Goal: Transaction & Acquisition: Purchase product/service

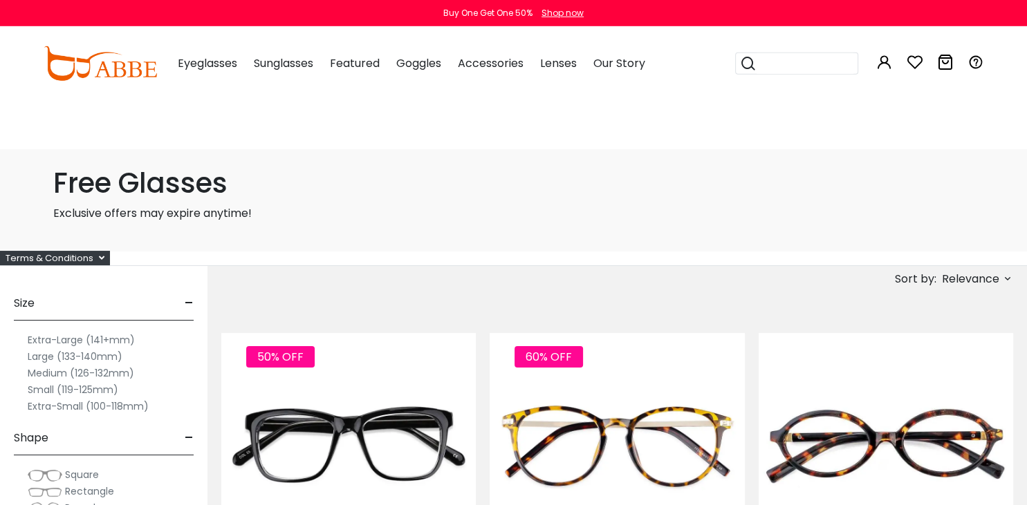
scroll to position [15, 0]
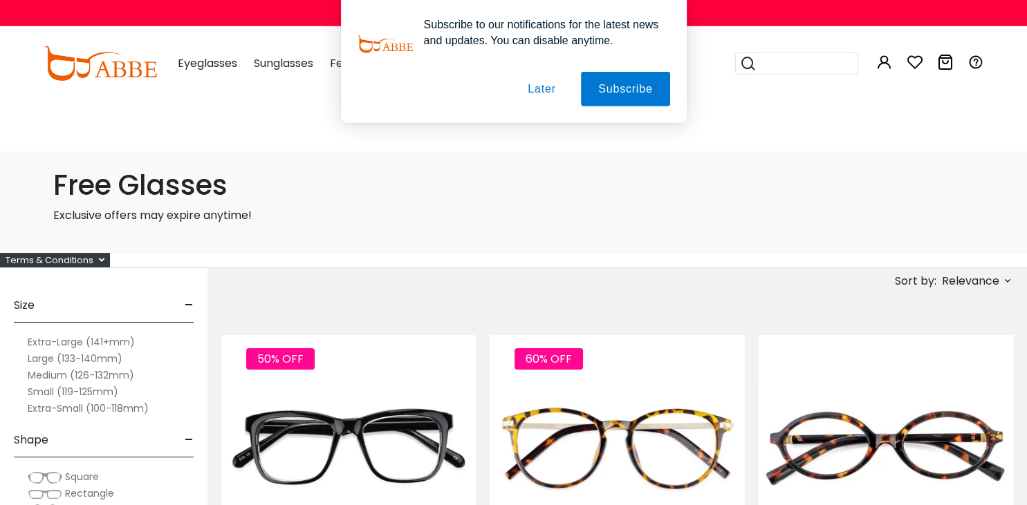
click at [210, 191] on h1 "Free Glasses" at bounding box center [513, 185] width 921 height 33
click at [0, 0] on button "Later" at bounding box center [0, 0] width 0 height 0
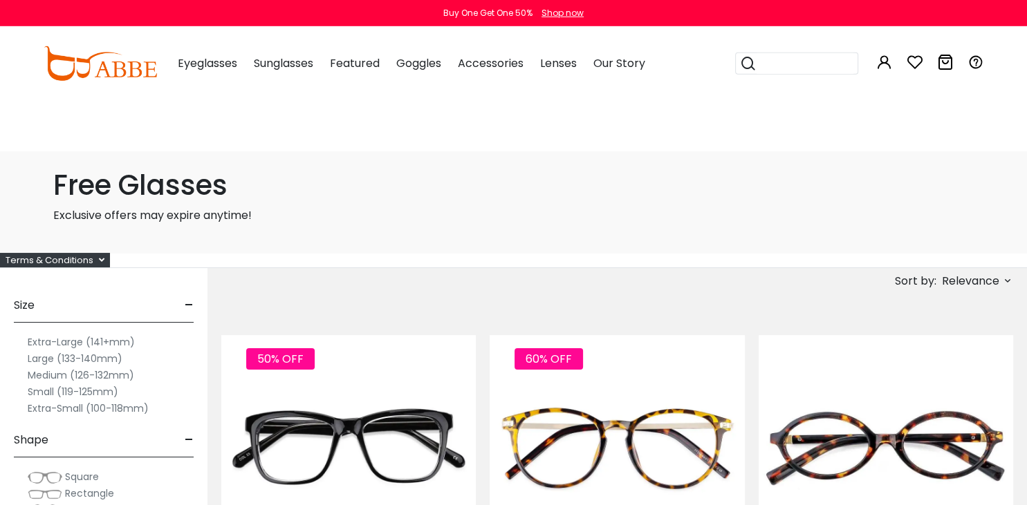
click at [980, 279] on span "Relevance" at bounding box center [970, 281] width 57 height 25
click at [987, 373] on label "Prices Low To High" at bounding box center [956, 370] width 100 height 17
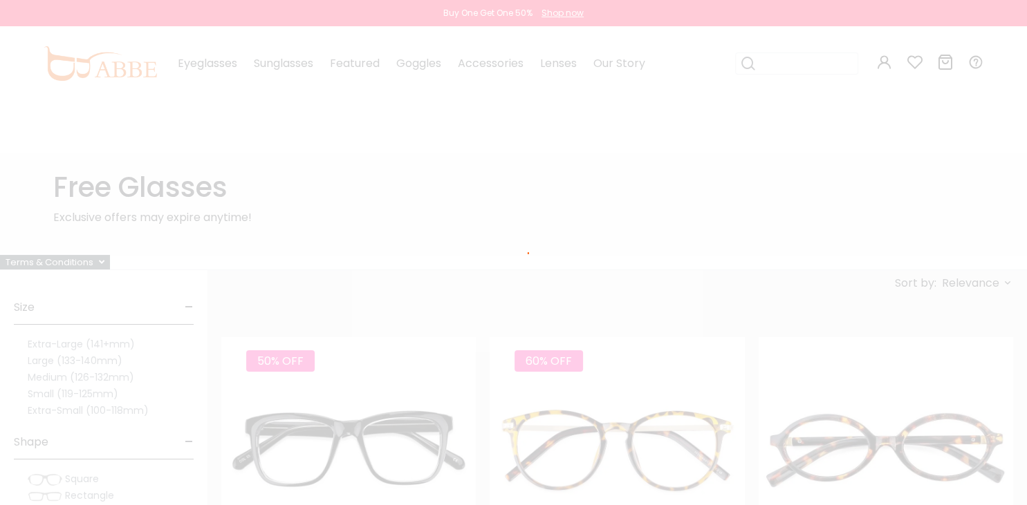
scroll to position [8, 0]
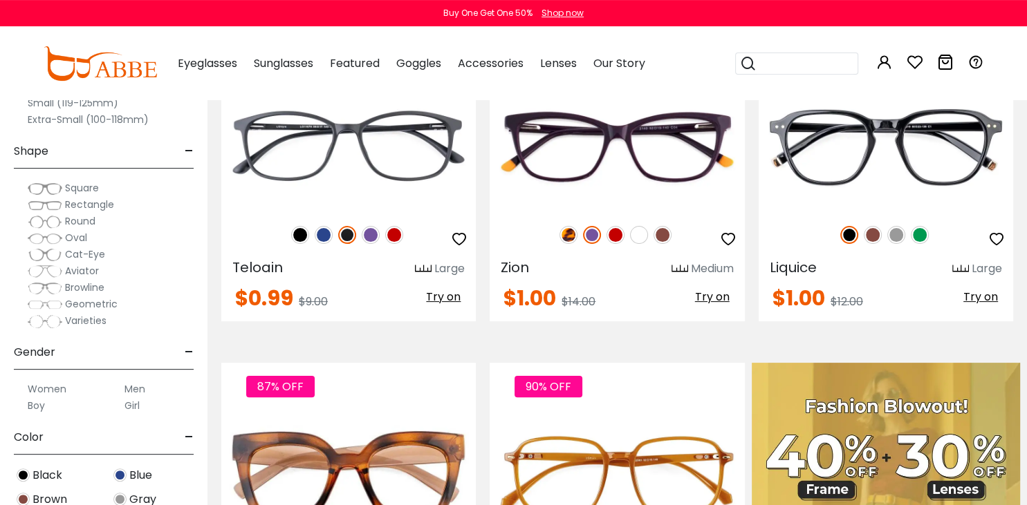
scroll to position [230, 0]
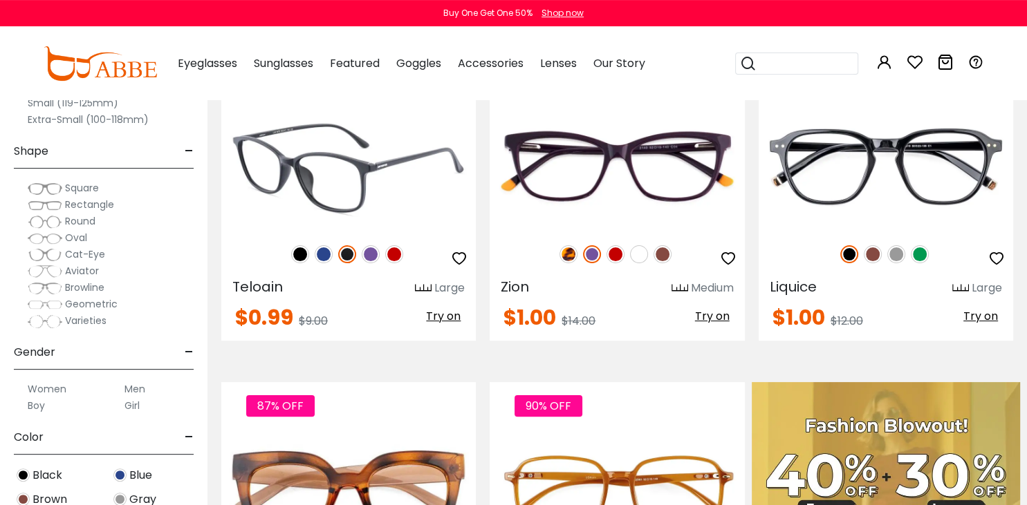
click at [370, 256] on img at bounding box center [371, 254] width 18 height 18
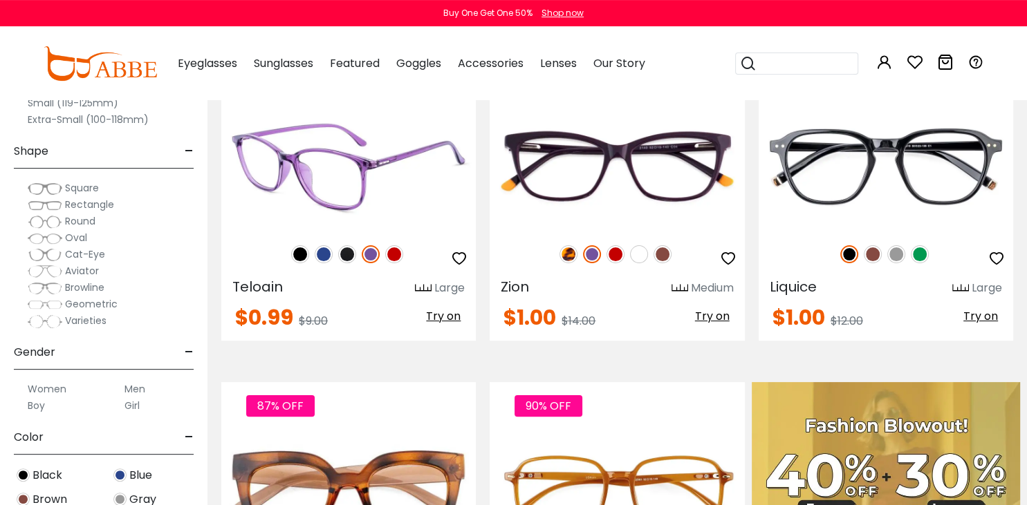
click at [386, 254] on div "89% OFF" at bounding box center [348, 254] width 254 height 29
click at [402, 254] on img at bounding box center [394, 254] width 18 height 18
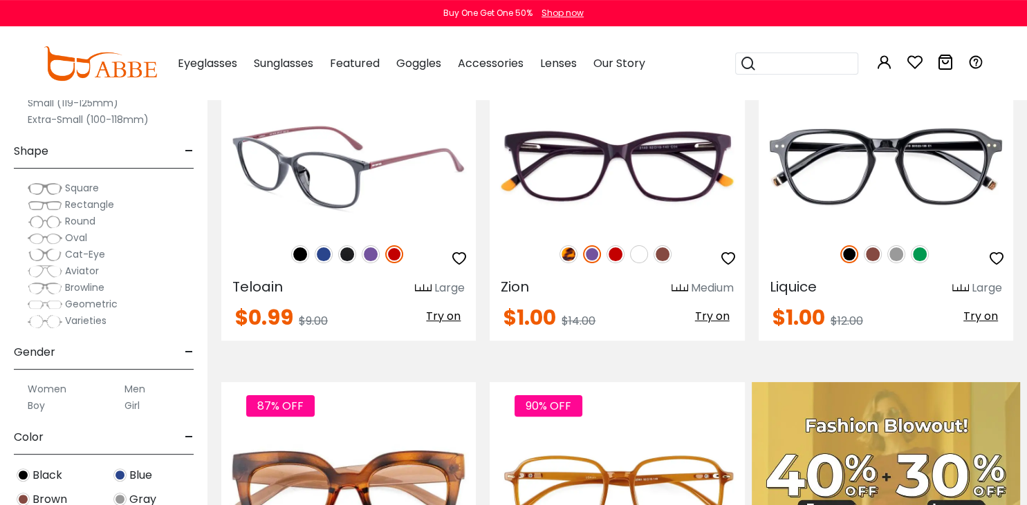
click at [325, 252] on img at bounding box center [324, 254] width 18 height 18
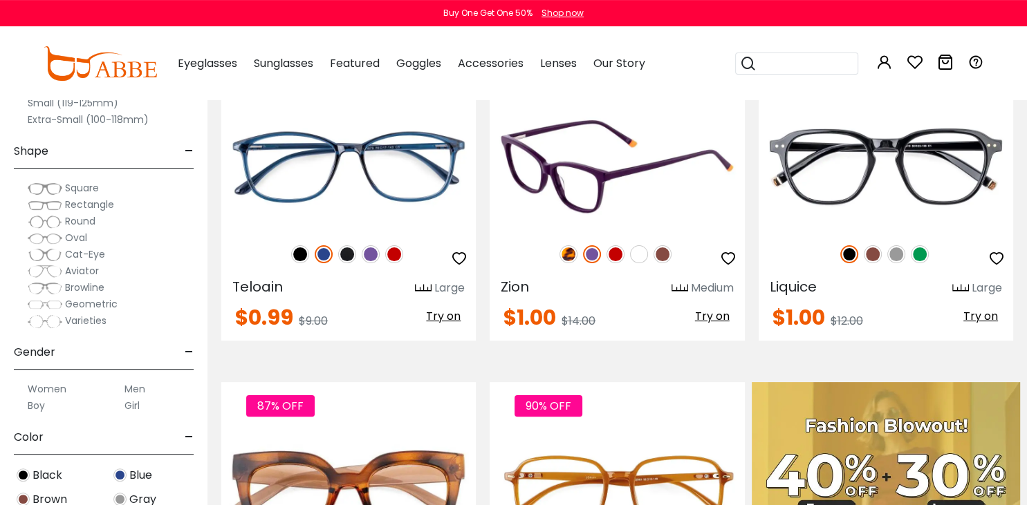
click at [619, 252] on img at bounding box center [615, 254] width 18 height 18
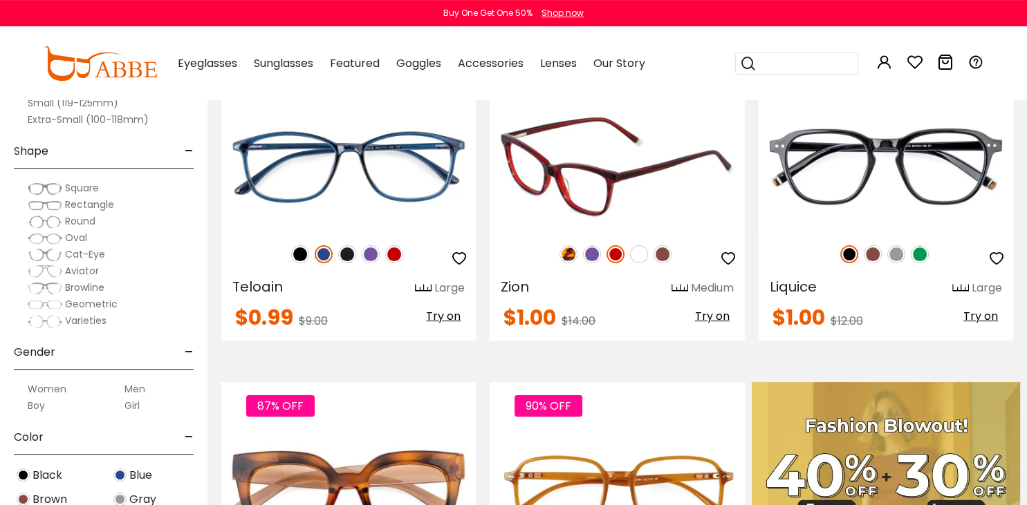
click at [571, 253] on img at bounding box center [568, 254] width 18 height 18
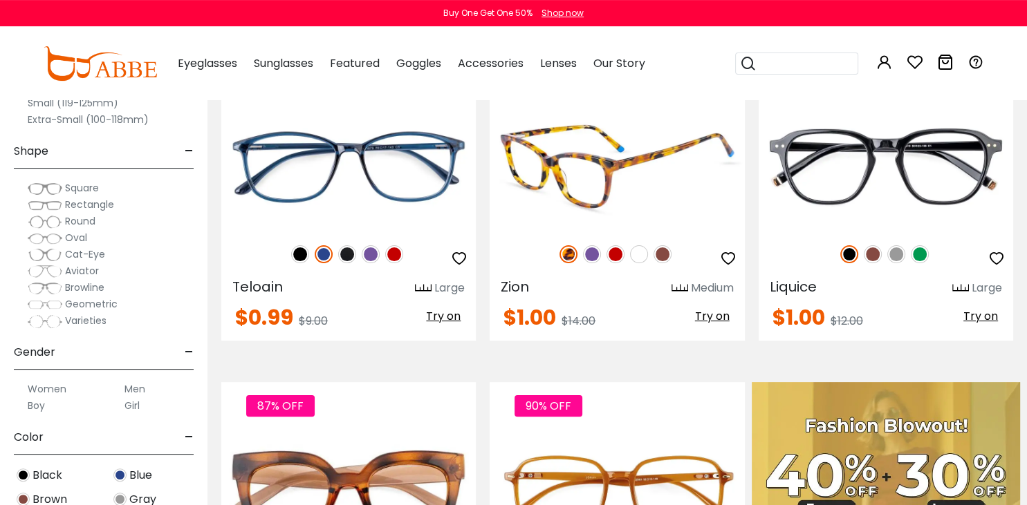
click at [669, 256] on img at bounding box center [662, 254] width 18 height 18
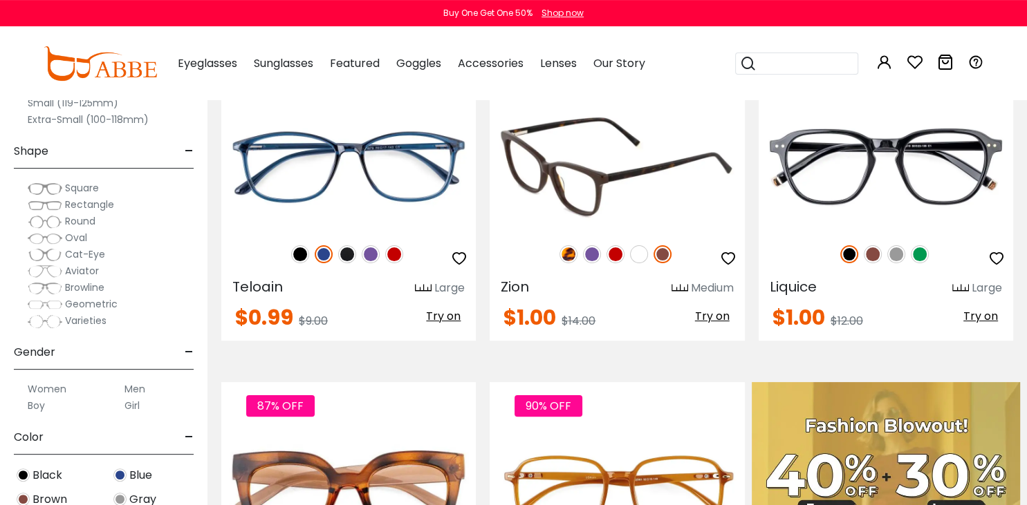
click at [617, 253] on img at bounding box center [615, 254] width 18 height 18
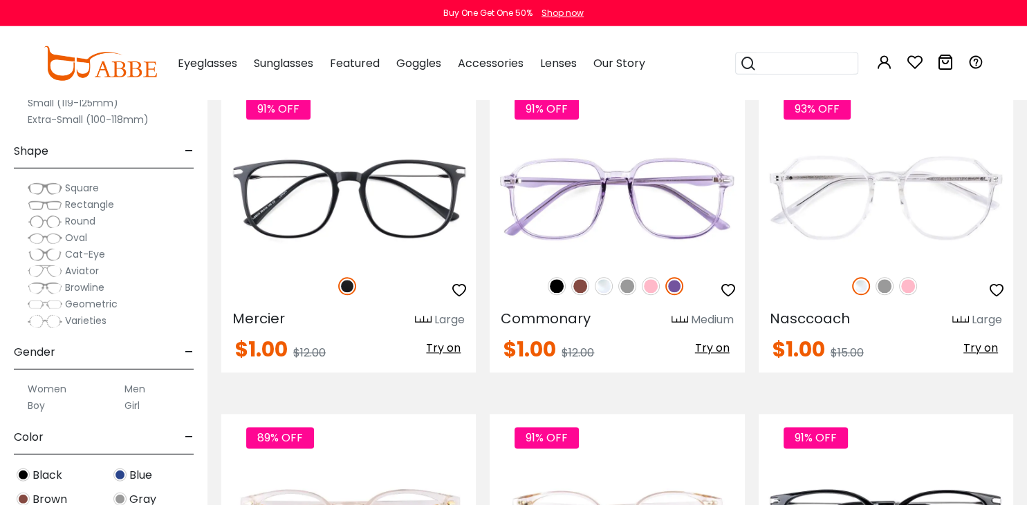
scroll to position [1551, 0]
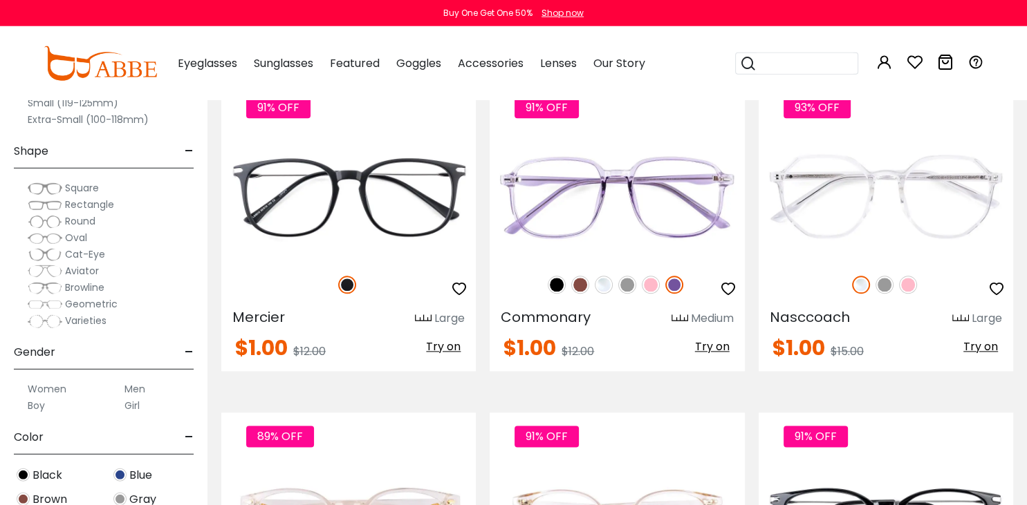
click at [648, 281] on img at bounding box center [651, 286] width 18 height 18
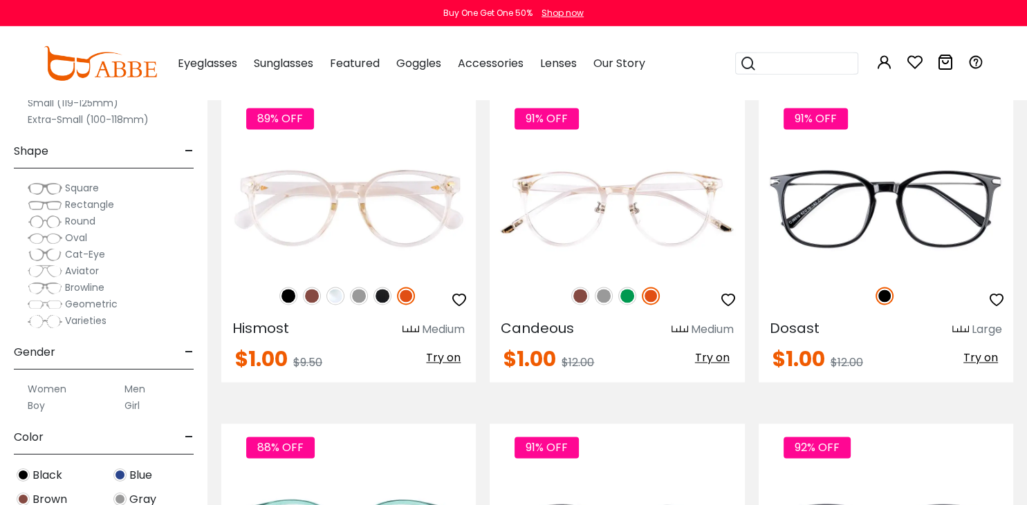
scroll to position [1869, 0]
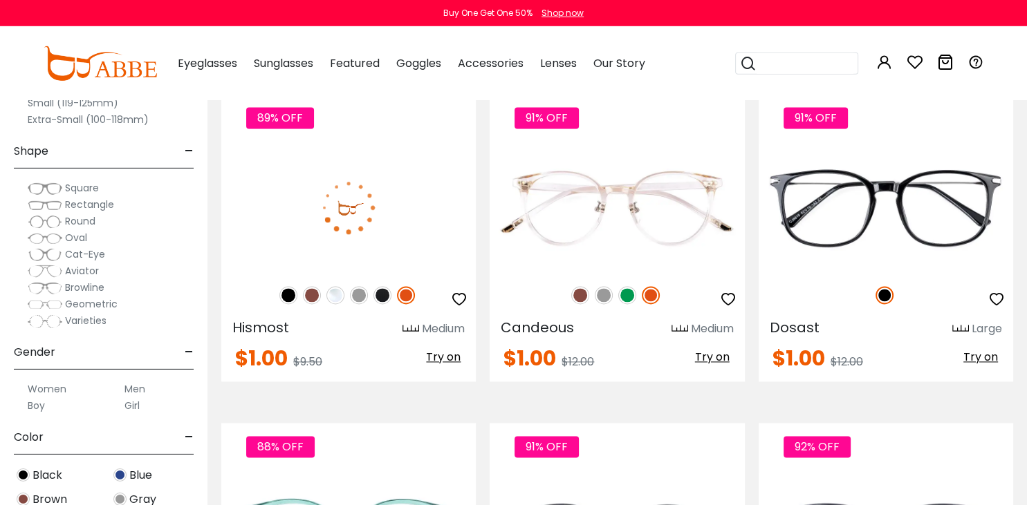
click at [404, 294] on img at bounding box center [406, 296] width 18 height 18
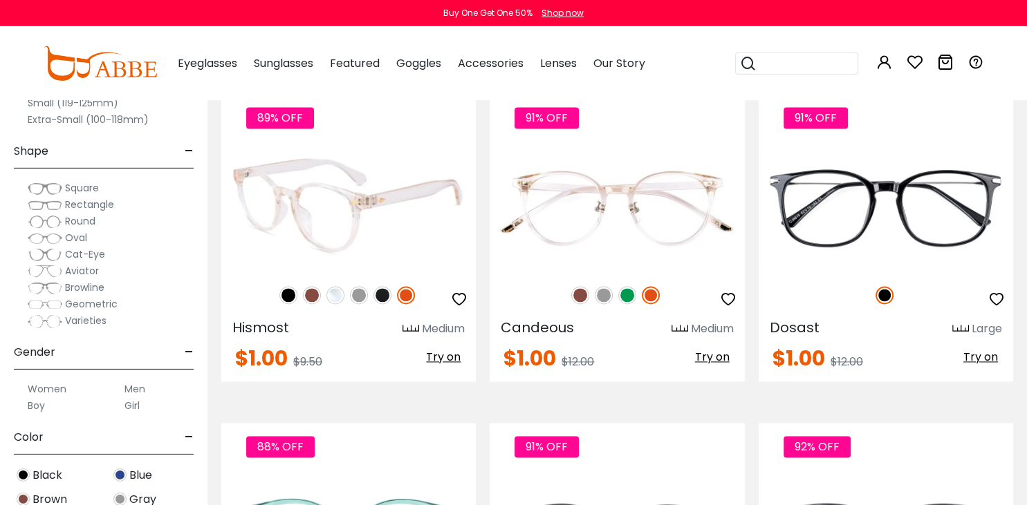
click at [620, 293] on img at bounding box center [627, 296] width 18 height 18
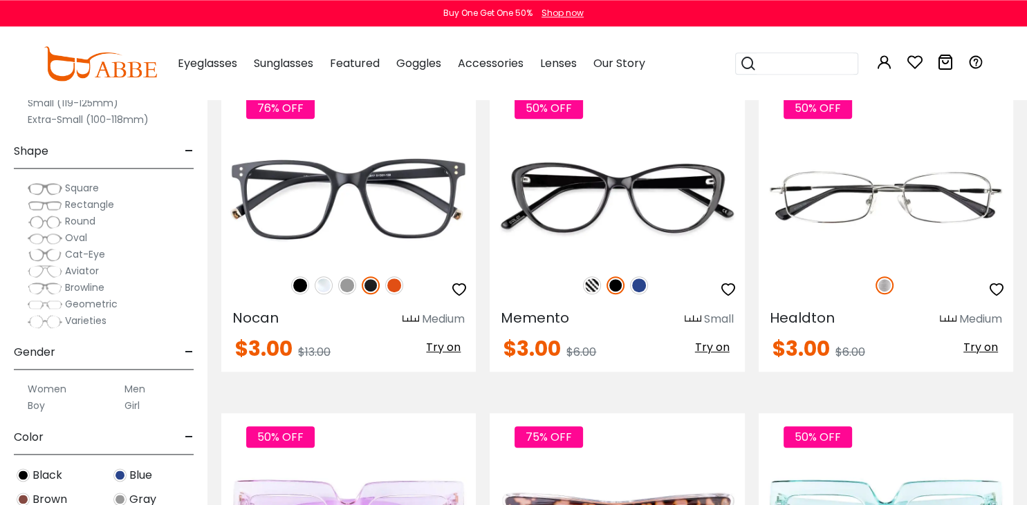
scroll to position [5824, 0]
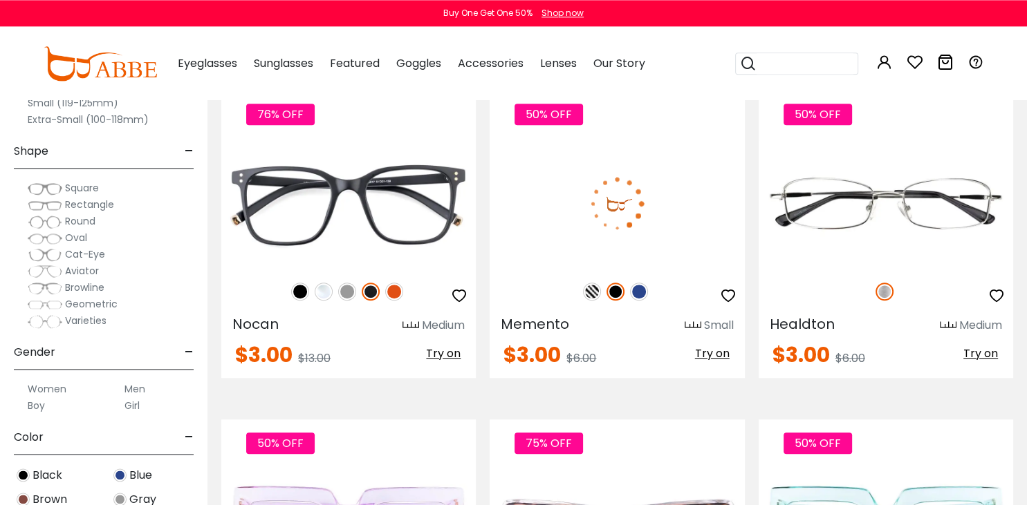
click at [582, 288] on div "50% OFF" at bounding box center [616, 291] width 254 height 29
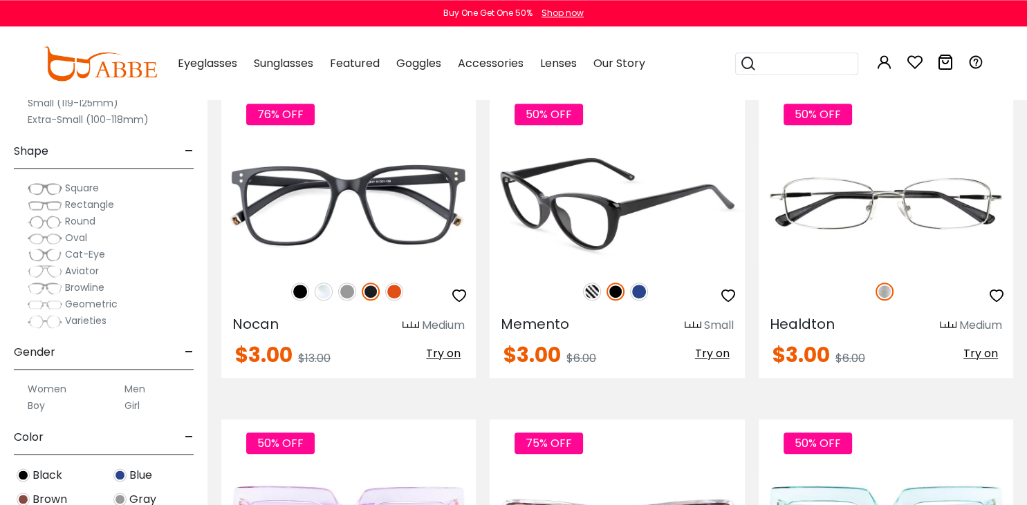
click at [588, 292] on img at bounding box center [592, 292] width 18 height 18
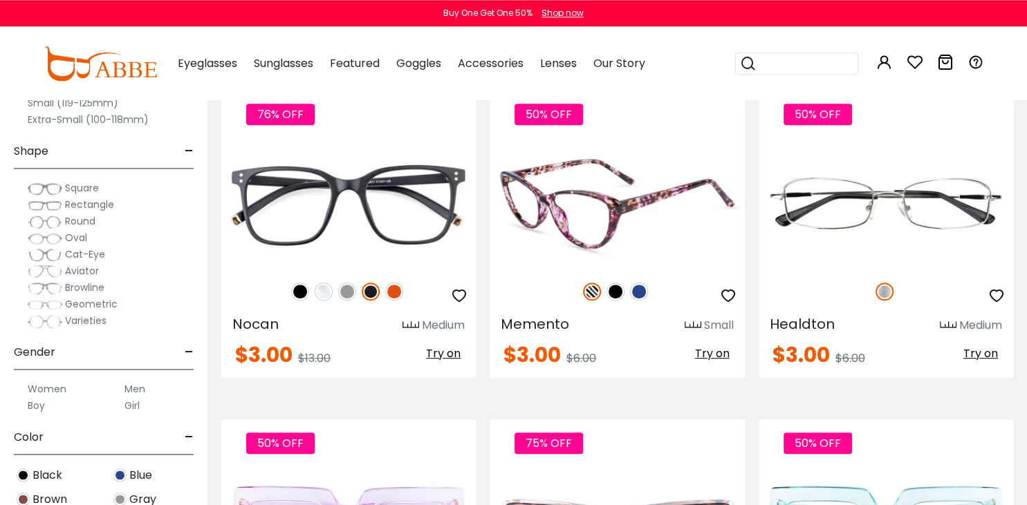
click at [637, 296] on img at bounding box center [639, 292] width 18 height 18
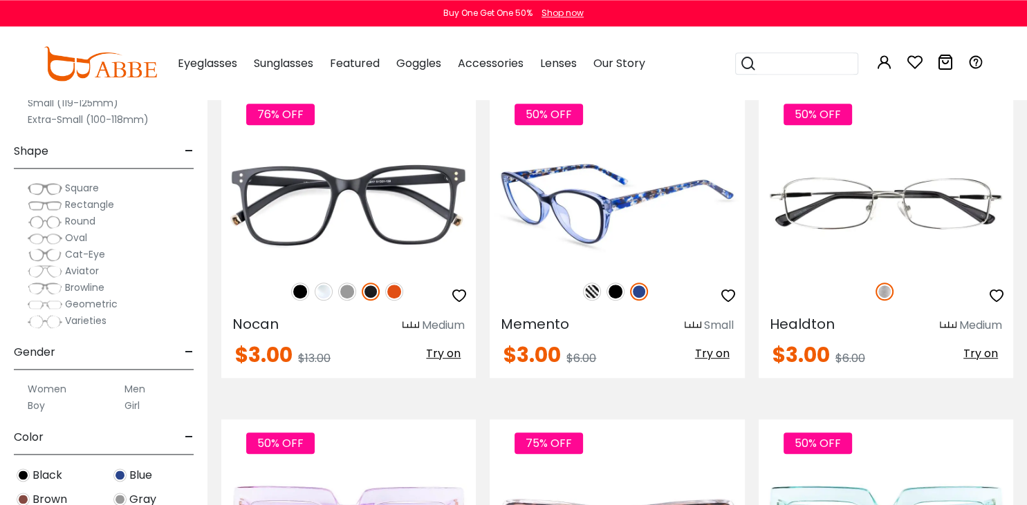
click at [615, 223] on img at bounding box center [616, 203] width 254 height 127
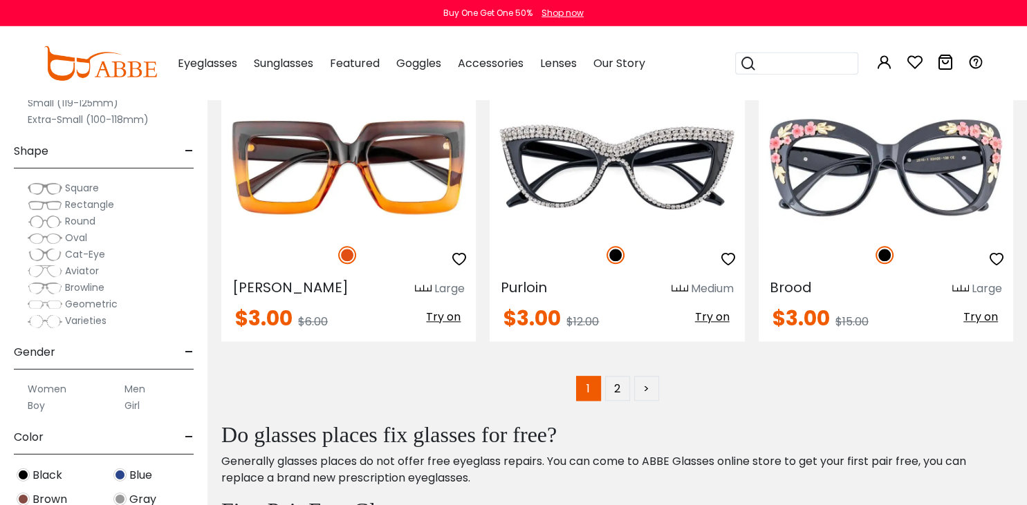
scroll to position [6533, 0]
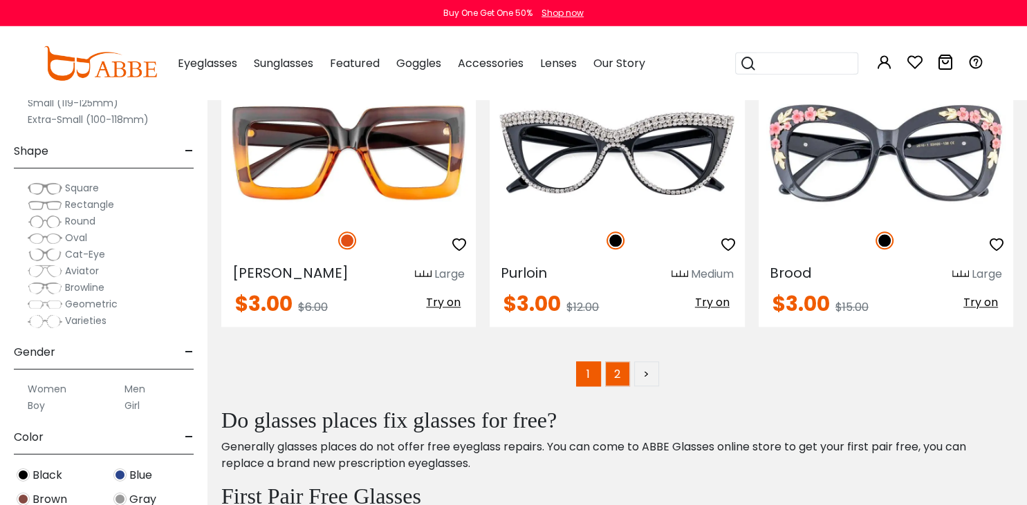
click at [614, 373] on link "2" at bounding box center [617, 374] width 25 height 25
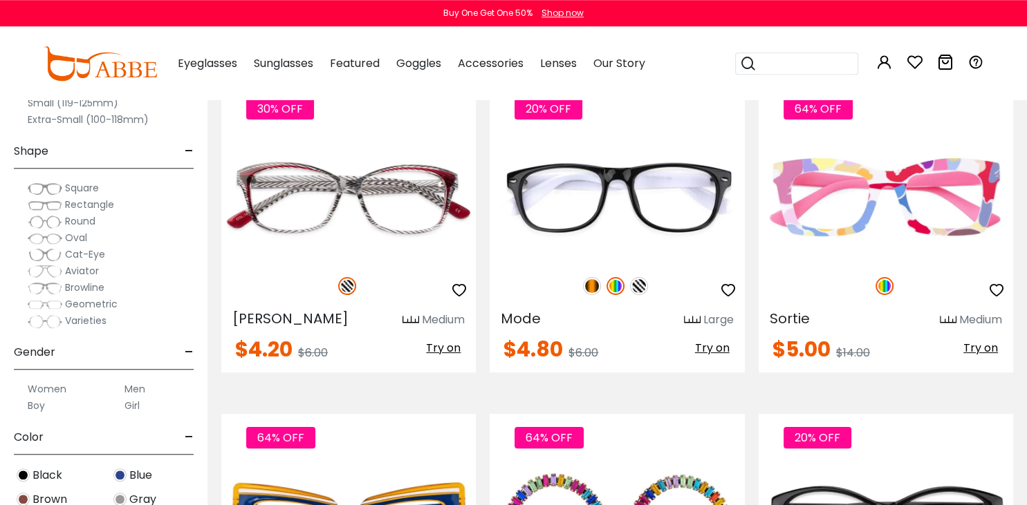
scroll to position [198, 0]
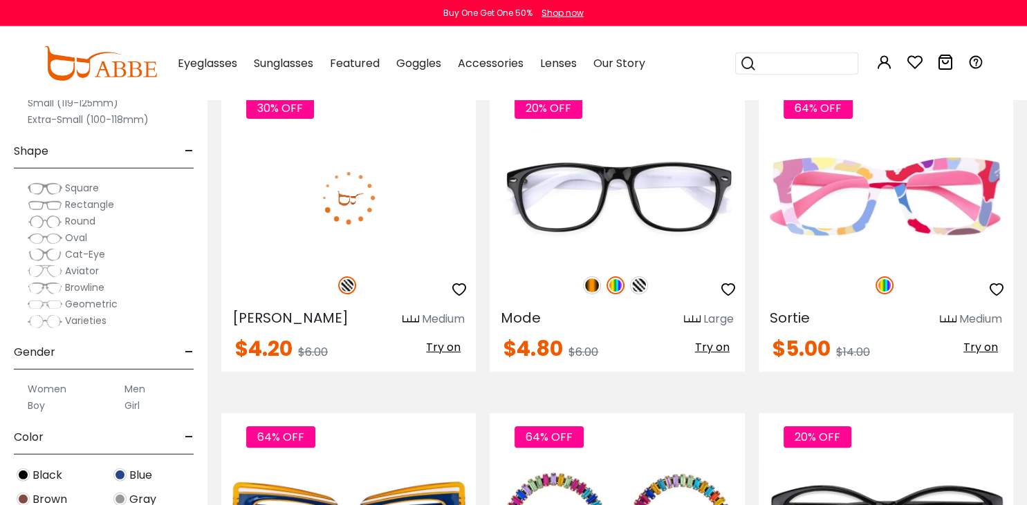
click at [406, 192] on img at bounding box center [348, 197] width 254 height 127
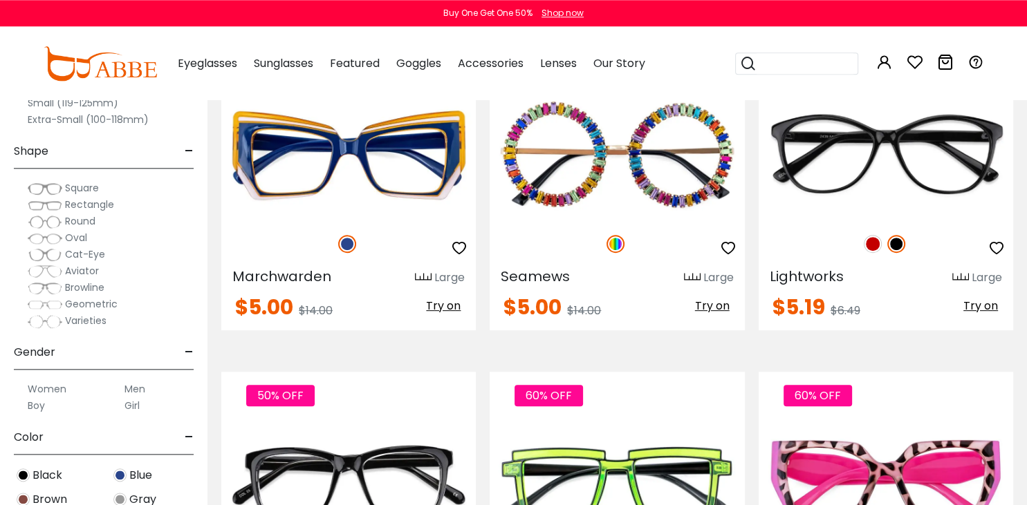
scroll to position [570, 0]
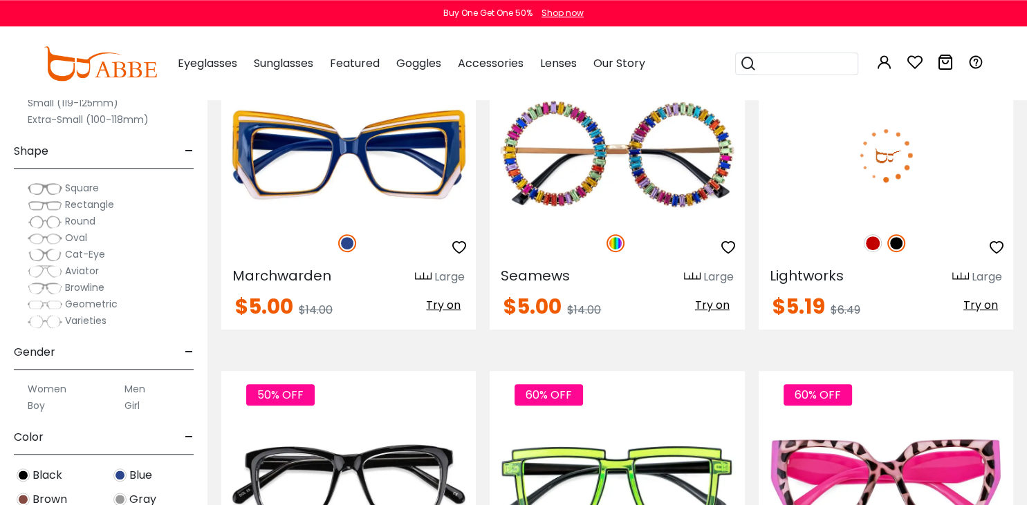
click at [875, 240] on img at bounding box center [872, 243] width 18 height 18
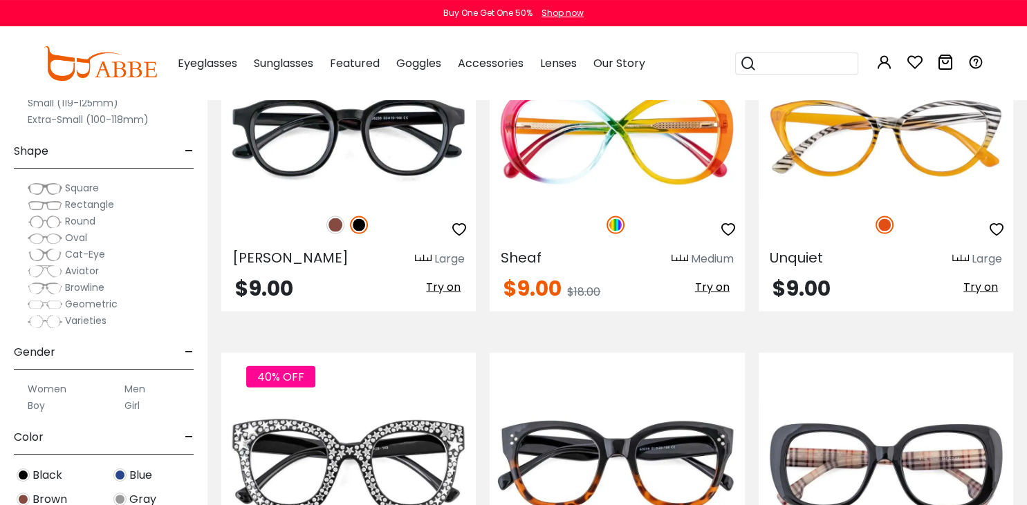
scroll to position [2888, 0]
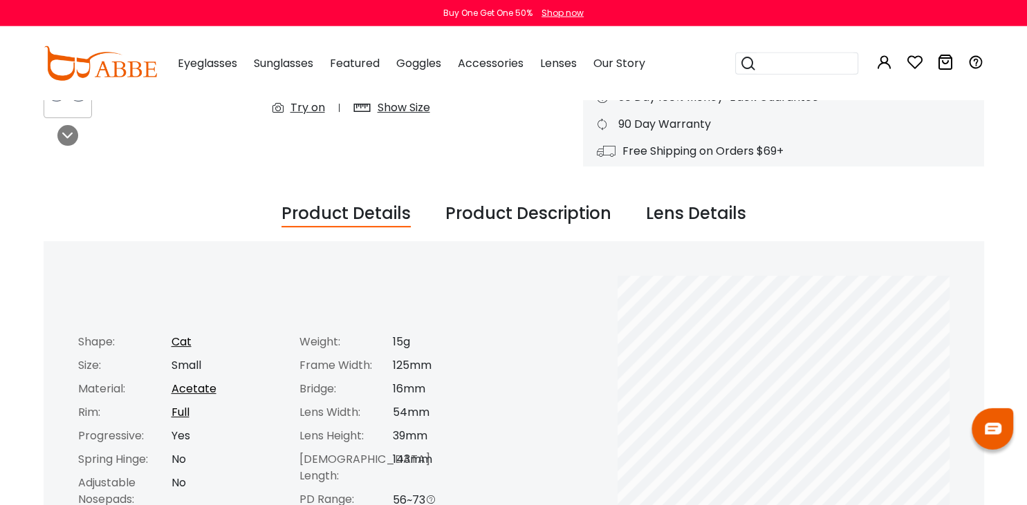
scroll to position [409, 0]
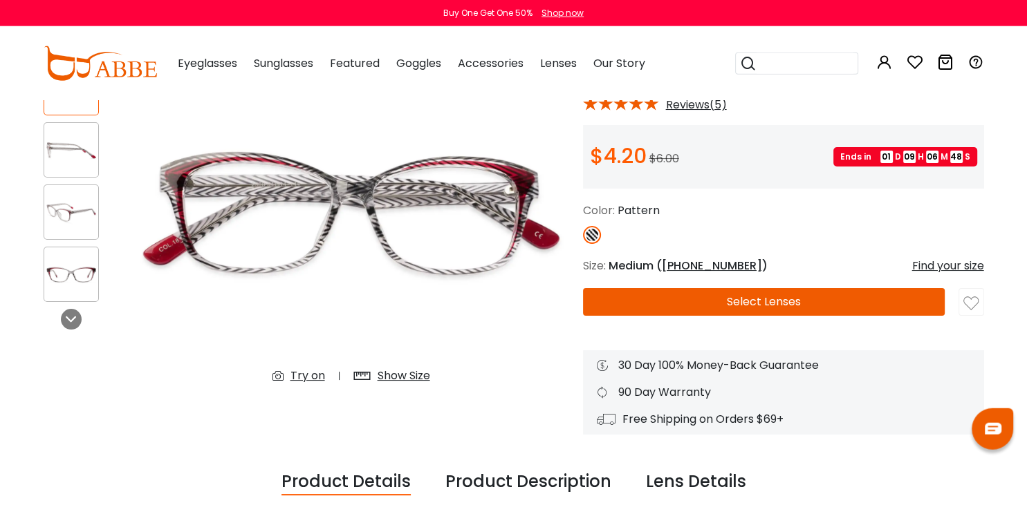
scroll to position [128, 0]
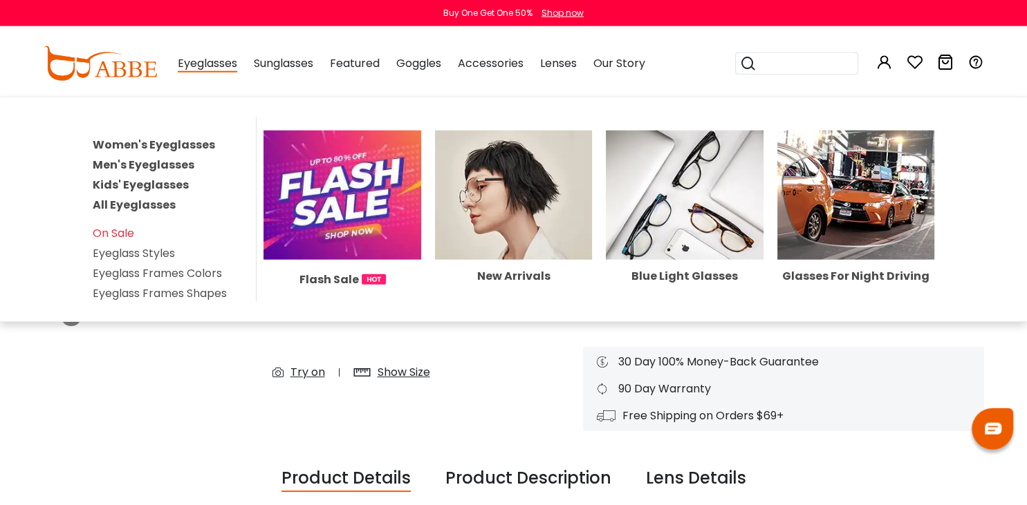
click at [137, 197] on link "All Eyeglasses" at bounding box center [134, 205] width 83 height 16
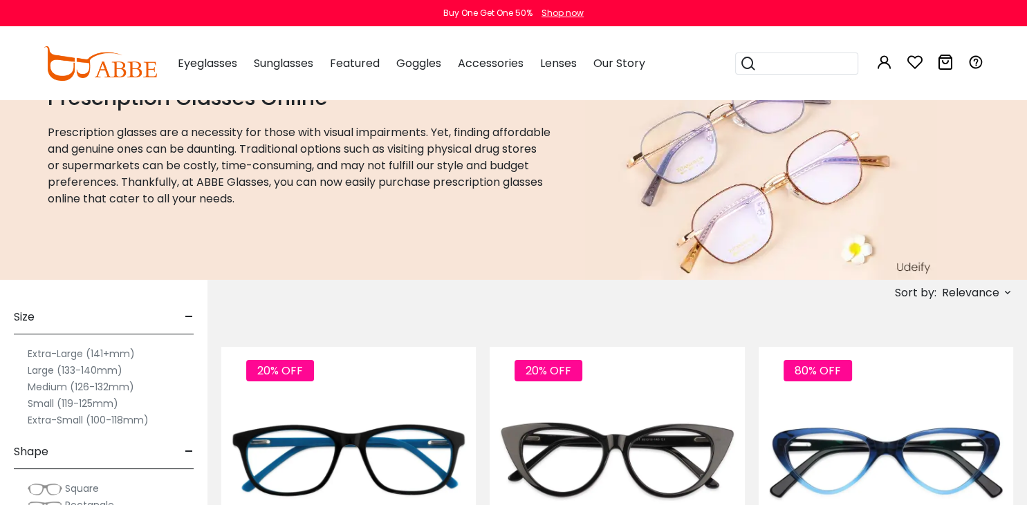
scroll to position [100, 0]
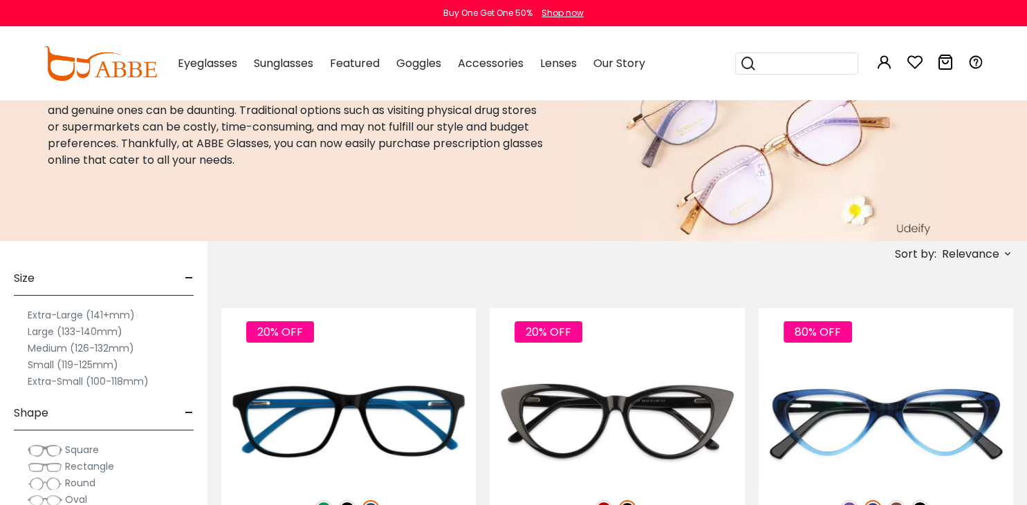
click at [108, 315] on label "Extra-Large (141+mm)" at bounding box center [81, 315] width 107 height 17
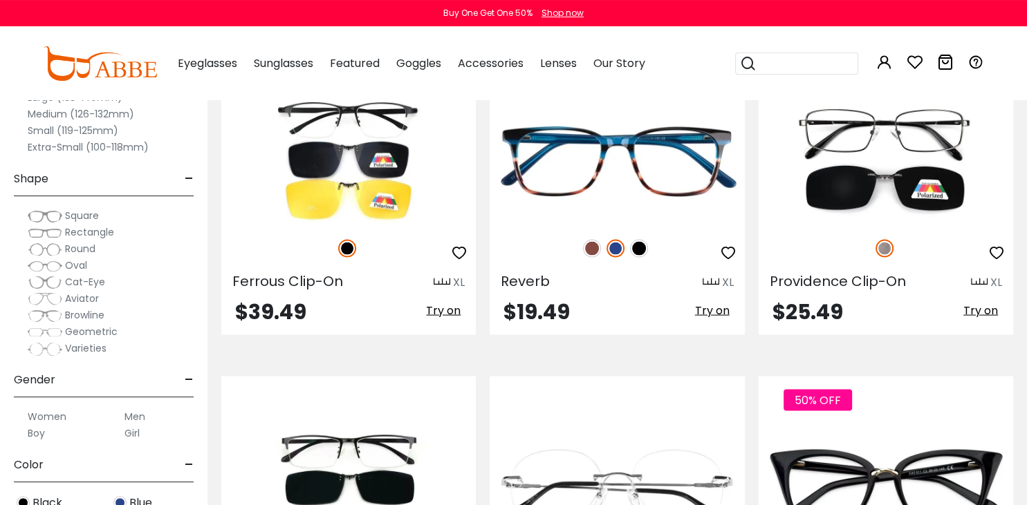
scroll to position [2698, 0]
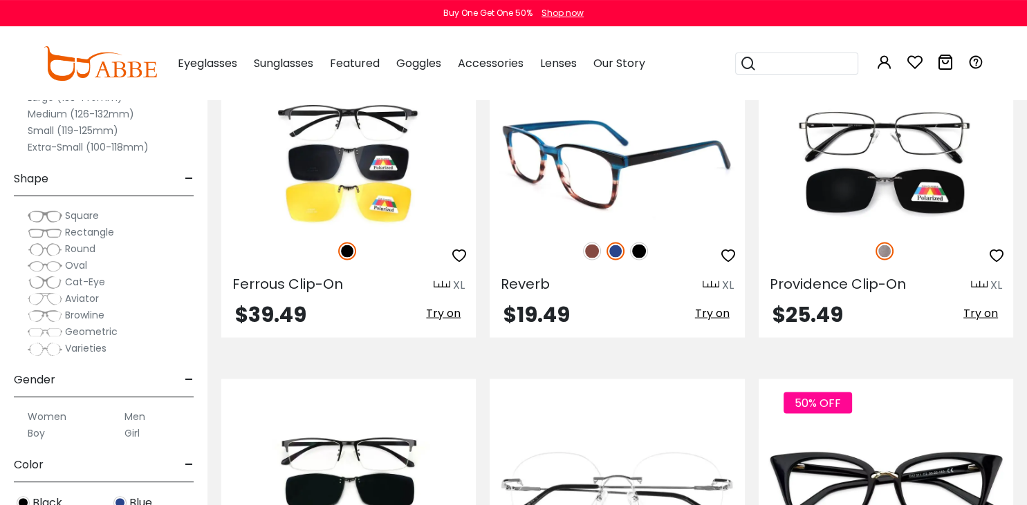
click at [674, 145] on img at bounding box center [616, 163] width 254 height 127
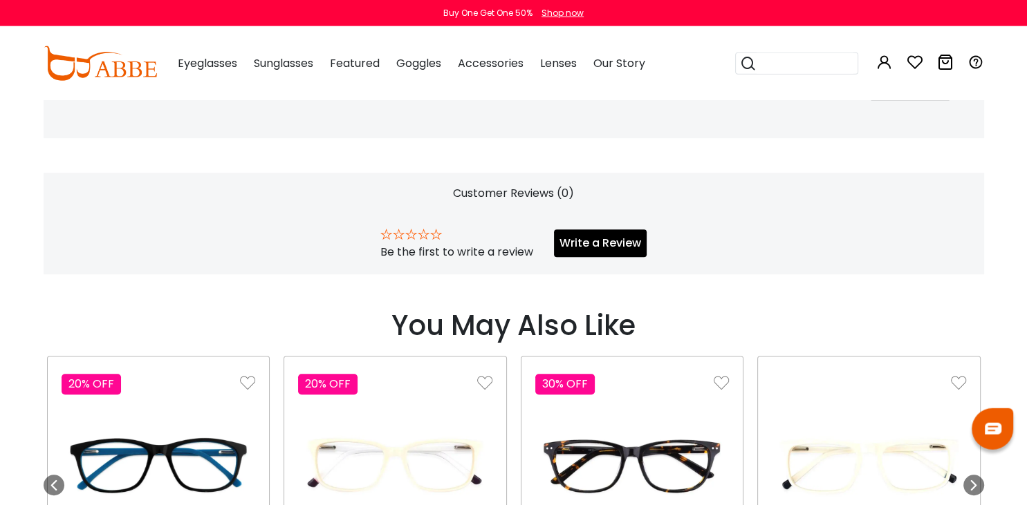
scroll to position [879, 0]
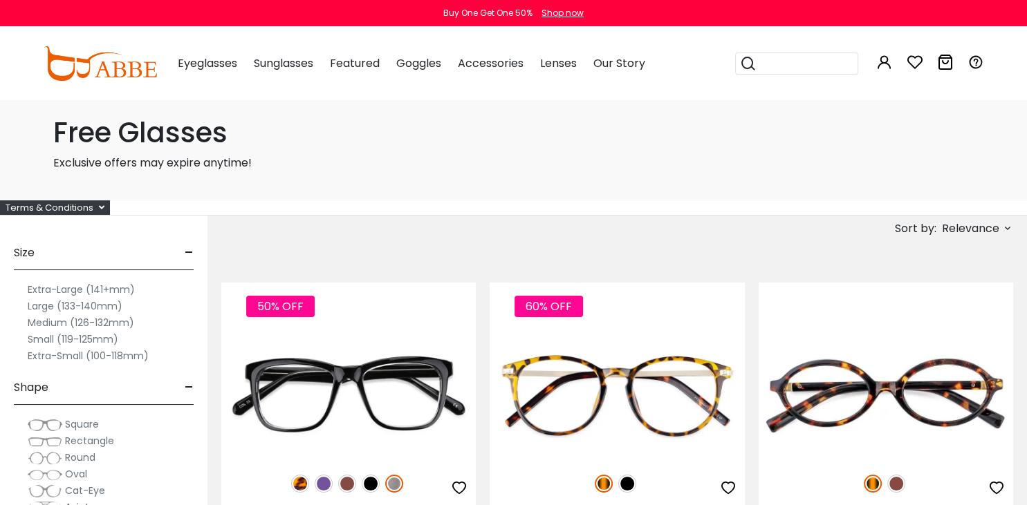
click at [111, 292] on label "Extra-Large (141+mm)" at bounding box center [81, 289] width 107 height 17
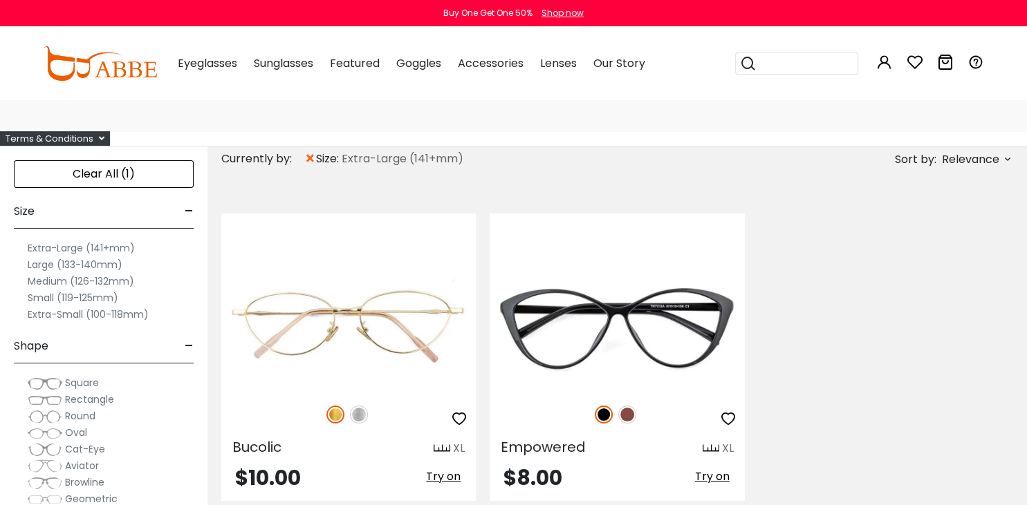
scroll to position [110, 0]
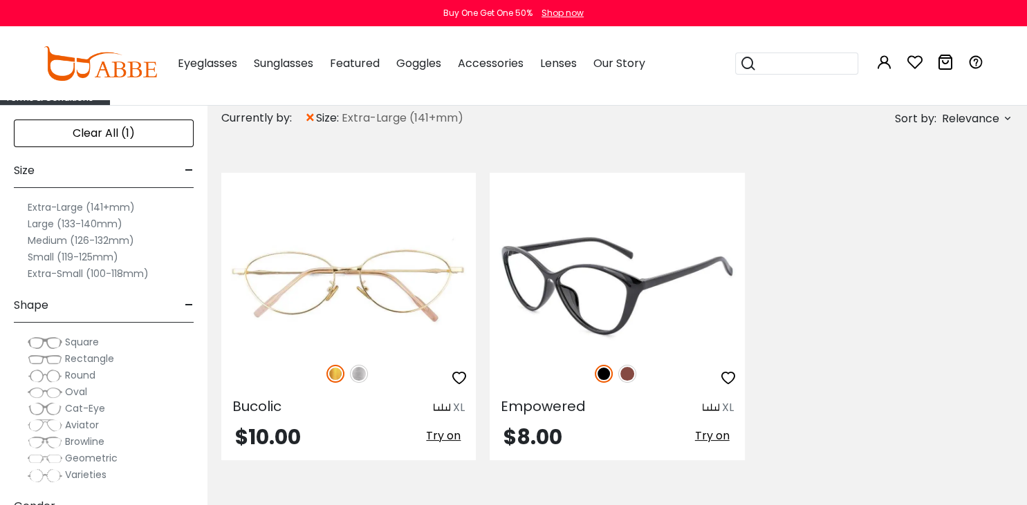
click at [635, 368] on img at bounding box center [627, 374] width 18 height 18
